Goal: Find specific page/section: Find specific page/section

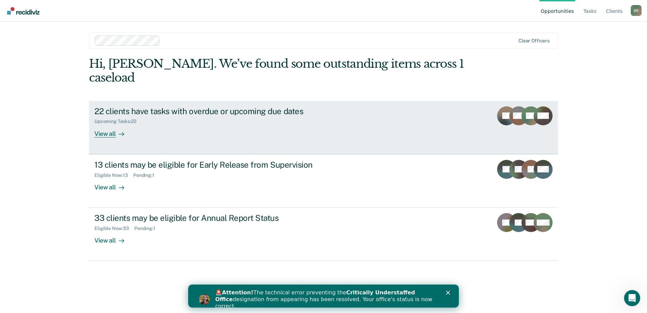
drag, startPoint x: 259, startPoint y: 116, endPoint x: 182, endPoint y: 125, distance: 76.6
click at [182, 125] on link "22 clients have tasks with overdue or upcoming due dates Upcoming Tasks : 22 Vi…" at bounding box center [323, 127] width 469 height 53
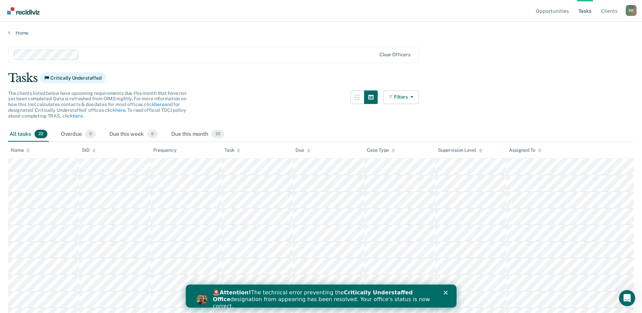
click at [182, 125] on div "The clients listed below have upcoming requirements due this month that have no…" at bounding box center [213, 108] width 411 height 37
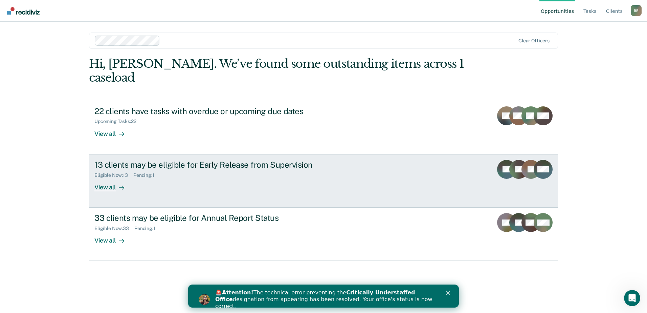
click at [156, 172] on div "13 clients may be eligible for Early Release from Supervision Eligible Now : 13…" at bounding box center [221, 175] width 254 height 31
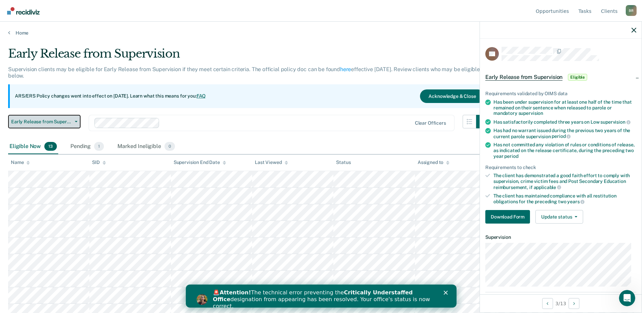
click at [75, 123] on button "Early Release from Supervision" at bounding box center [44, 122] width 72 height 14
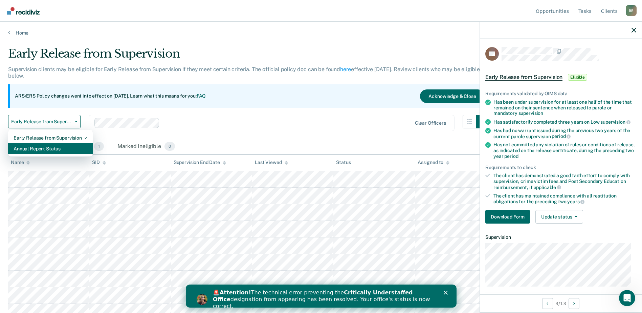
click at [29, 151] on div "Annual Report Status" at bounding box center [51, 148] width 74 height 11
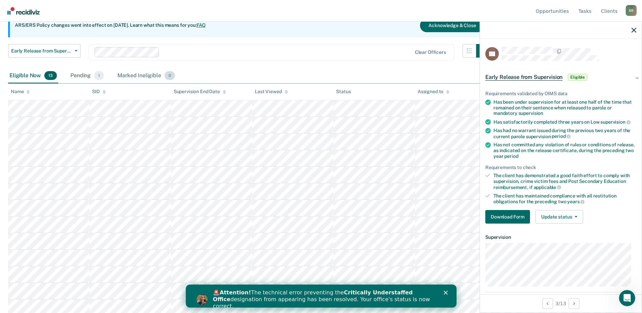
scroll to position [74, 0]
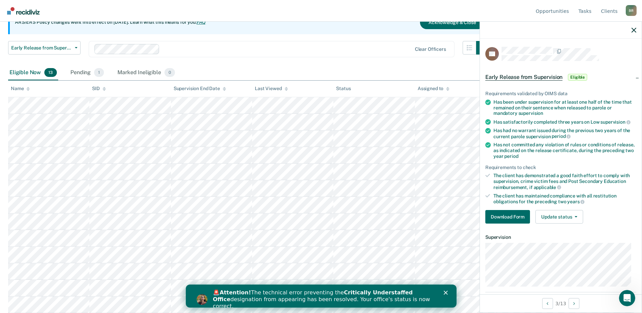
click at [446, 291] on icon "Close" at bounding box center [446, 292] width 4 height 4
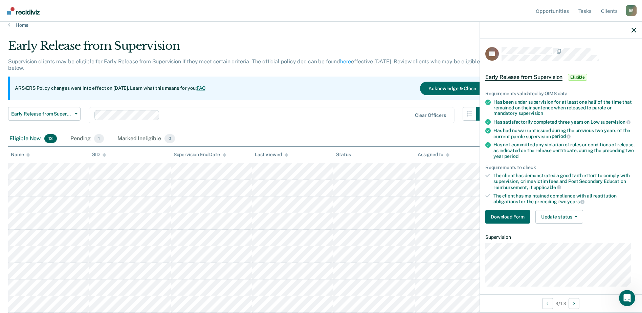
scroll to position [6, 0]
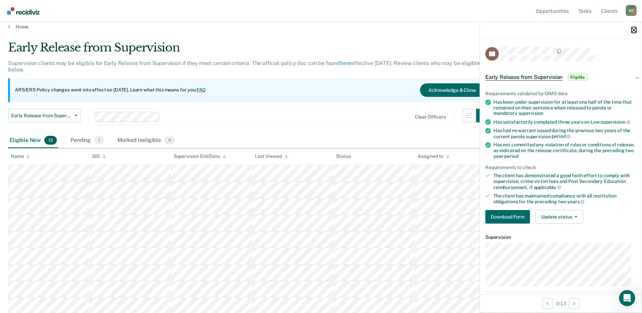
click at [634, 29] on icon "button" at bounding box center [634, 30] width 5 height 5
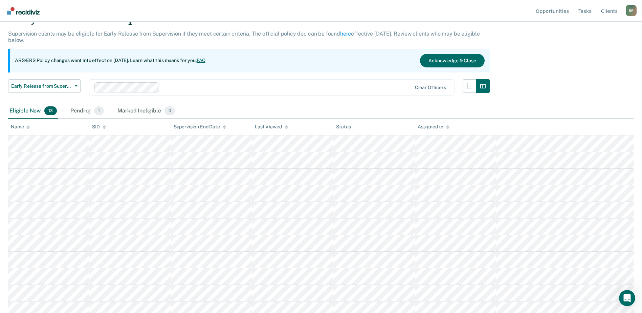
scroll to position [0, 0]
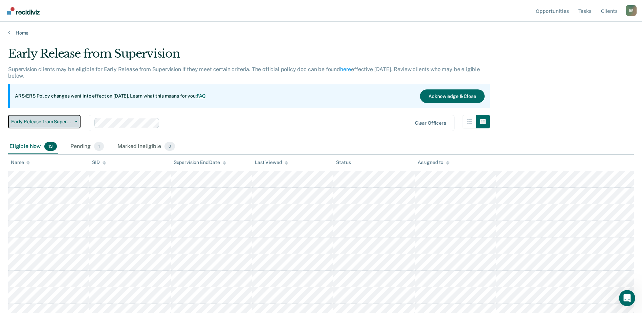
click at [76, 123] on button "Early Release from Supervision" at bounding box center [44, 122] width 72 height 14
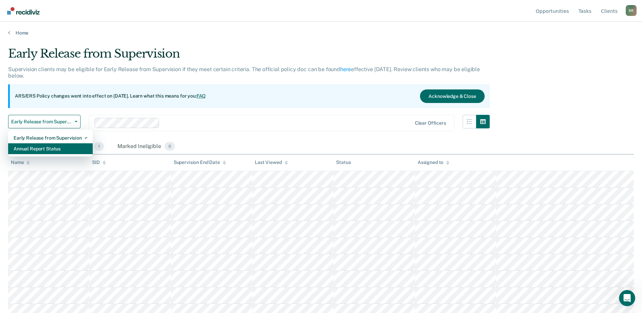
click at [39, 150] on div "Annual Report Status" at bounding box center [51, 148] width 74 height 11
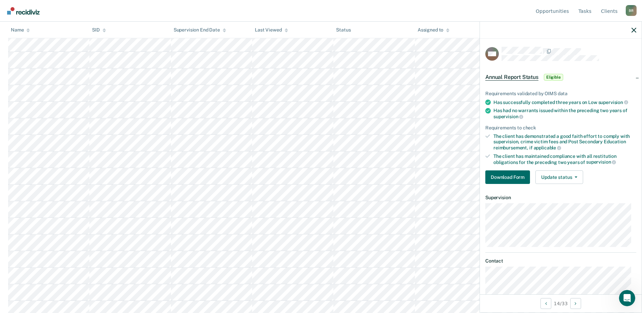
scroll to position [368, 0]
click at [636, 30] on icon "button" at bounding box center [634, 30] width 5 height 5
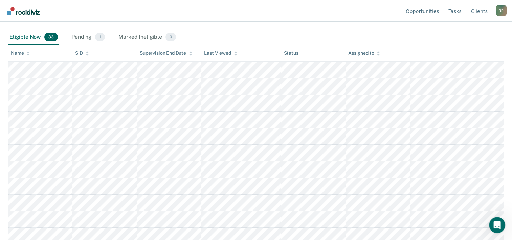
scroll to position [0, 0]
